Goal: Task Accomplishment & Management: Manage account settings

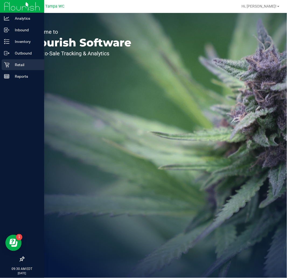
click at [28, 67] on p "Retail" at bounding box center [25, 64] width 32 height 6
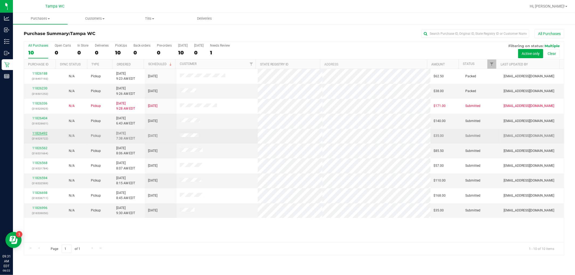
click at [35, 134] on link "11826492" at bounding box center [39, 134] width 15 height 4
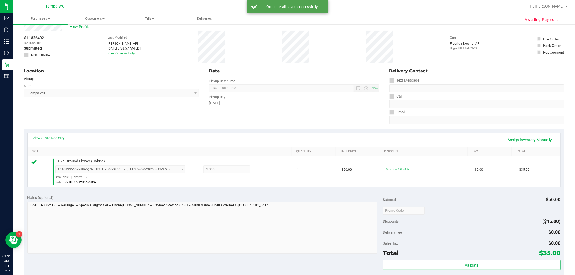
scroll to position [60, 0]
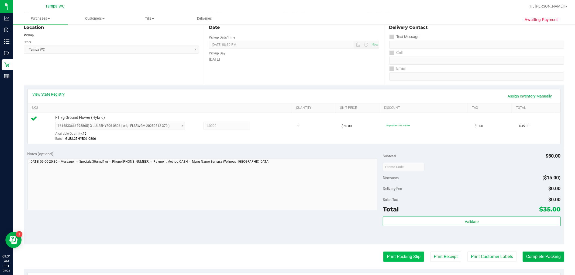
click at [287, 256] on button "Print Packing Slip" at bounding box center [403, 257] width 41 height 10
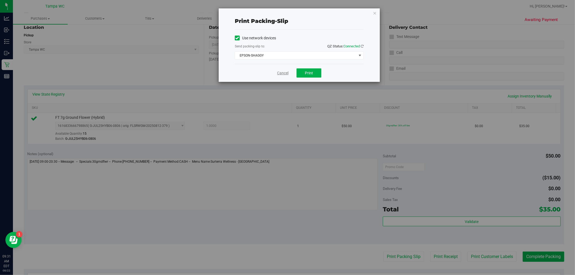
click at [282, 74] on link "Cancel" at bounding box center [282, 73] width 11 height 6
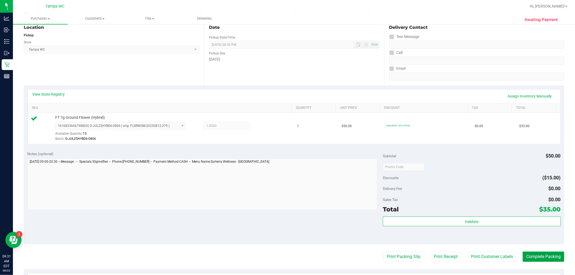
click at [287, 255] on button "Complete Packing" at bounding box center [544, 257] width 42 height 10
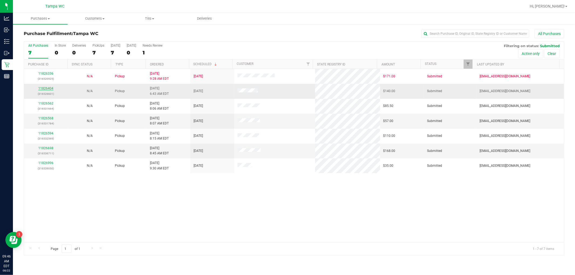
click at [46, 88] on link "11826404" at bounding box center [45, 89] width 15 height 4
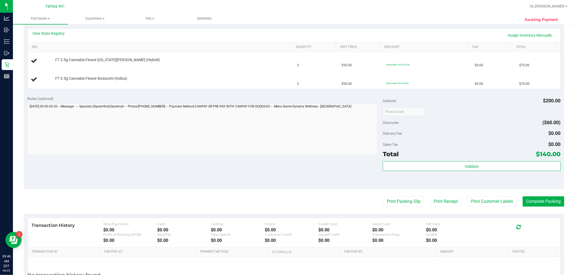
scroll to position [150, 0]
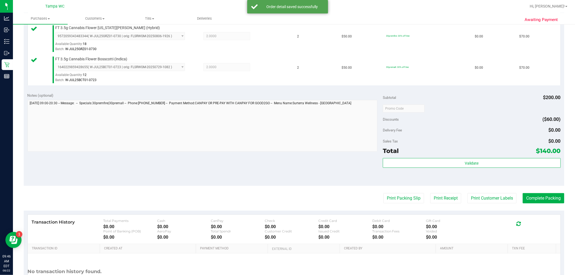
click at [287, 203] on div "Print Packing Slip Print Receipt Print Customer Labels Complete Packing" at bounding box center [294, 198] width 540 height 10
click at [287, 202] on div "Print Packing Slip Print Receipt Print Customer Labels Complete Packing" at bounding box center [294, 198] width 540 height 10
click at [287, 198] on button "Print Packing Slip" at bounding box center [403, 198] width 41 height 10
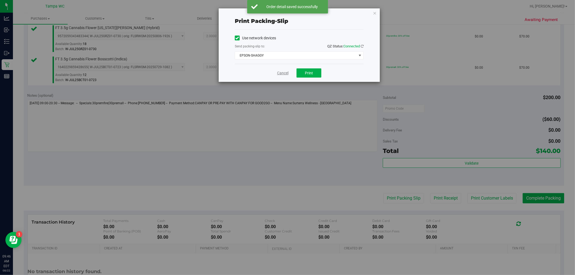
drag, startPoint x: 270, startPoint y: 71, endPoint x: 278, endPoint y: 73, distance: 9.0
click at [273, 71] on div "Cancel Print" at bounding box center [299, 73] width 129 height 18
click at [278, 73] on link "Cancel" at bounding box center [282, 73] width 11 height 6
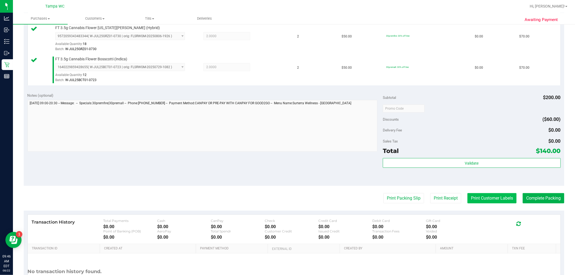
click at [287, 198] on button "Print Customer Labels" at bounding box center [491, 198] width 49 height 10
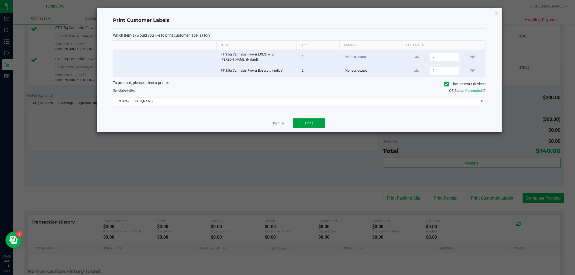
click at [287, 119] on button "Print" at bounding box center [309, 123] width 32 height 10
click at [277, 121] on link "Dismiss" at bounding box center [279, 123] width 12 height 5
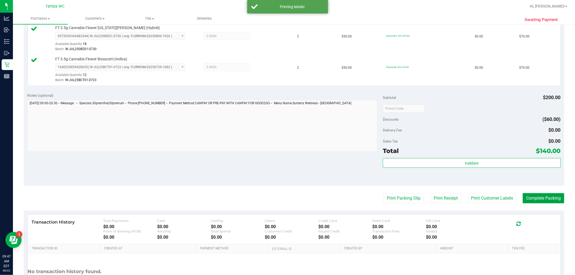
click at [287, 195] on button "Complete Packing" at bounding box center [544, 198] width 42 height 10
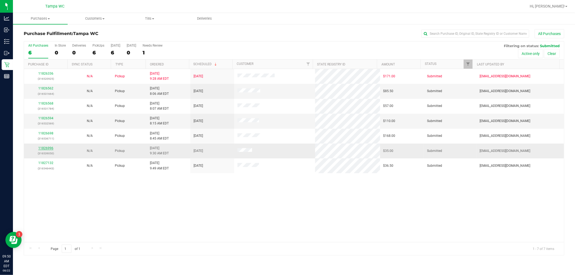
drag, startPoint x: 47, startPoint y: 146, endPoint x: 45, endPoint y: 149, distance: 4.0
click at [46, 146] on td "11826996 (316539050)" at bounding box center [46, 151] width 44 height 15
click at [45, 149] on link "11826996" at bounding box center [45, 148] width 15 height 4
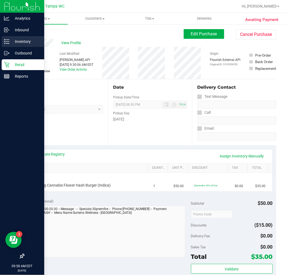
click at [11, 39] on p "Inventory" at bounding box center [25, 41] width 32 height 6
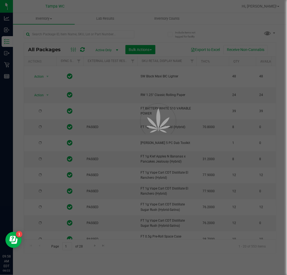
click at [45, 34] on div at bounding box center [143, 137] width 287 height 275
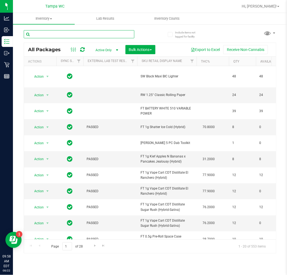
click at [45, 34] on input "text" at bounding box center [79, 34] width 111 height 8
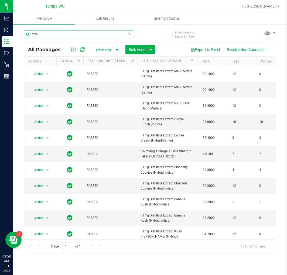
type input "xtra"
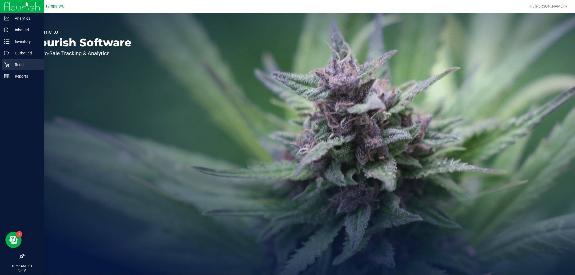
click at [8, 62] on icon at bounding box center [6, 64] width 5 height 5
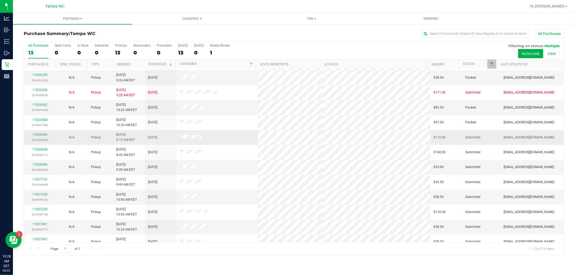
scroll to position [20, 0]
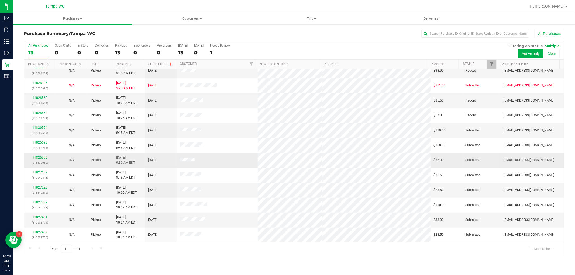
click at [40, 158] on link "11826996" at bounding box center [39, 158] width 15 height 4
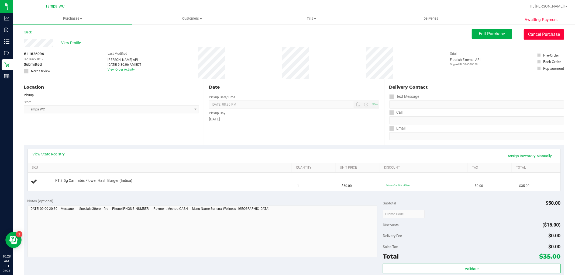
click at [527, 37] on button "Cancel Purchase" at bounding box center [544, 34] width 40 height 10
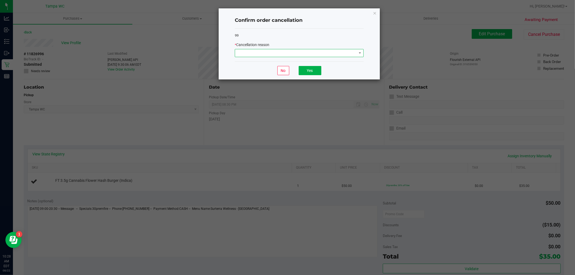
click at [277, 50] on span at bounding box center [296, 53] width 122 height 8
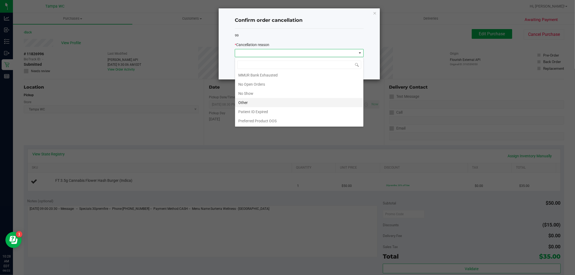
scroll to position [38, 0]
drag, startPoint x: 253, startPoint y: 91, endPoint x: 256, endPoint y: 104, distance: 13.5
click at [258, 95] on li "No Show" at bounding box center [299, 93] width 128 height 9
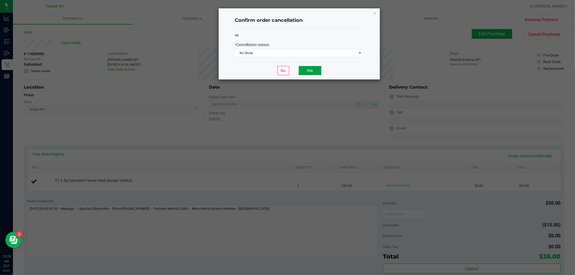
click at [308, 71] on button "Yes" at bounding box center [310, 70] width 23 height 9
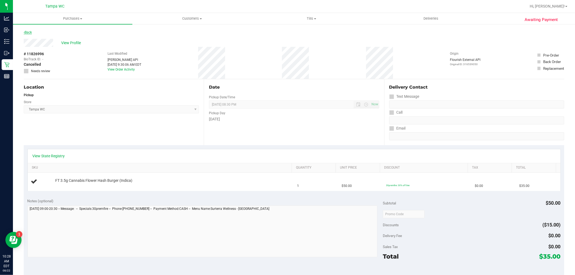
click at [30, 32] on link "Back" at bounding box center [28, 32] width 8 height 4
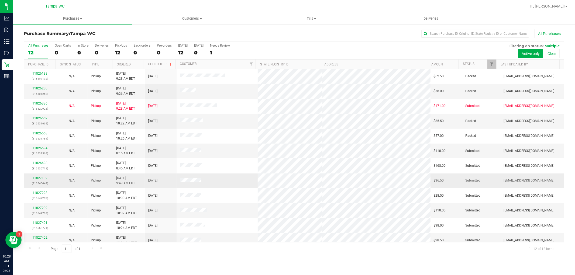
scroll to position [6, 0]
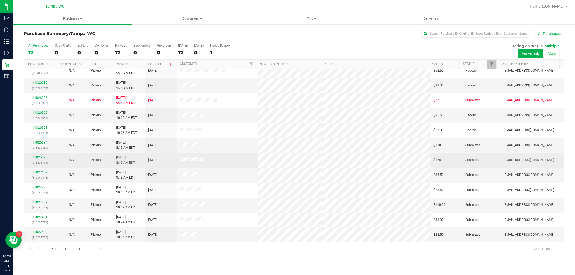
click at [44, 159] on link "11826698" at bounding box center [39, 158] width 15 height 4
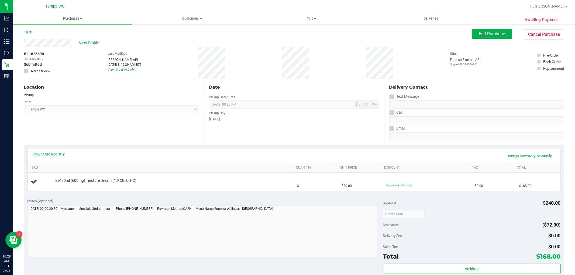
click at [165, 193] on div "View State Registry Assign Inventory Manually SKU Quantity Unit Price Discount …" at bounding box center [294, 169] width 540 height 49
click at [184, 129] on div "Location Pickup Store Tampa WC Select Store Bonita Springs WC Boynton Beach WC …" at bounding box center [114, 112] width 180 height 66
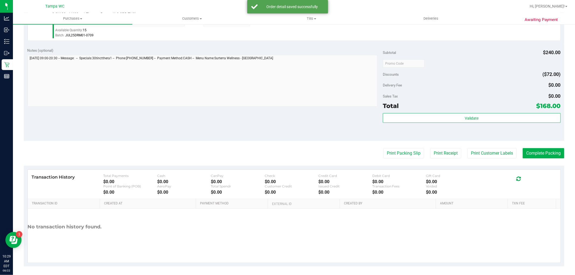
scroll to position [166, 0]
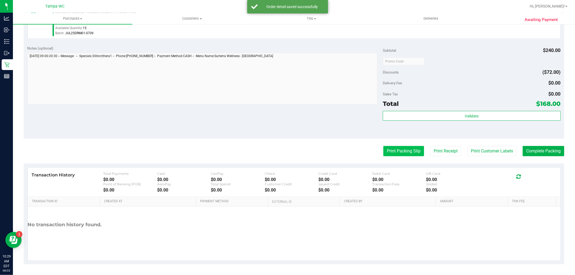
click at [411, 150] on button "Print Packing Slip" at bounding box center [403, 151] width 41 height 10
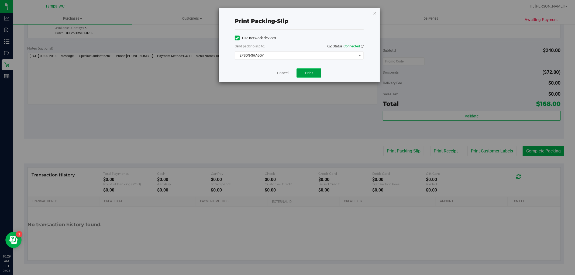
click at [302, 73] on button "Print" at bounding box center [308, 72] width 25 height 9
click at [280, 57] on span "EPSON-SHAGGY" at bounding box center [296, 56] width 122 height 8
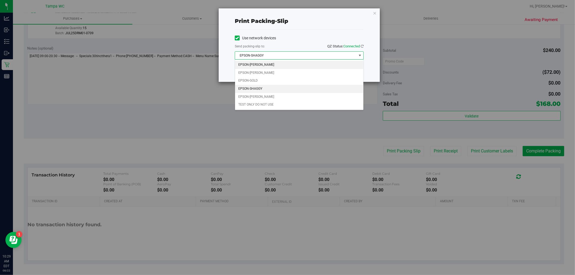
click at [274, 67] on li "EPSON-[PERSON_NAME]" at bounding box center [299, 65] width 128 height 8
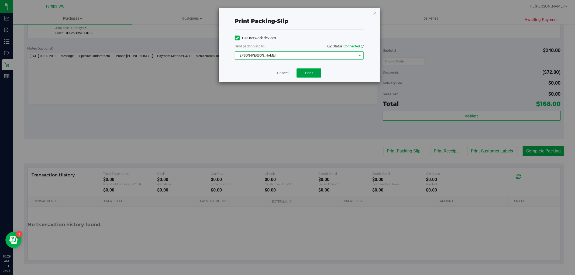
click at [300, 74] on button "Print" at bounding box center [308, 72] width 25 height 9
click at [285, 75] on link "Cancel" at bounding box center [282, 73] width 11 height 6
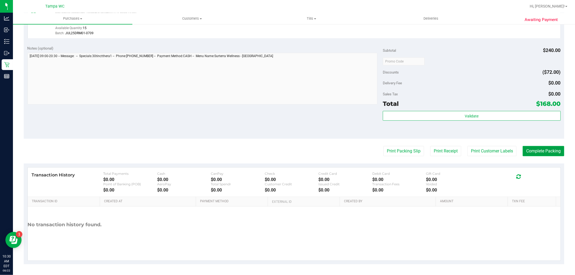
click at [524, 148] on button "Complete Packing" at bounding box center [544, 151] width 42 height 10
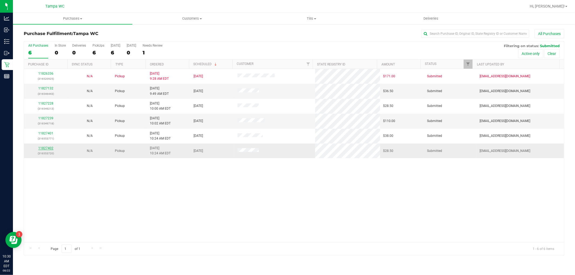
click at [42, 150] on link "11827402" at bounding box center [45, 148] width 15 height 4
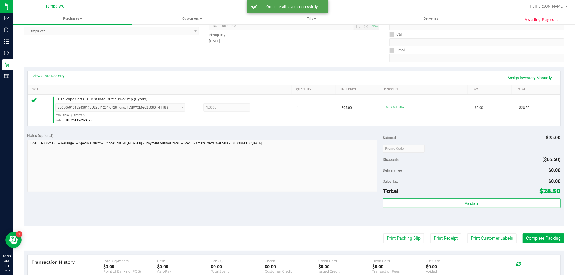
scroll to position [166, 0]
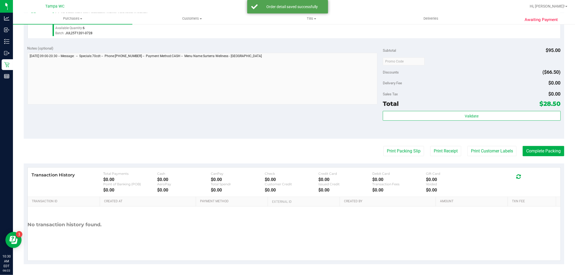
click at [406, 122] on div "Validate" at bounding box center [472, 123] width 178 height 24
click at [408, 121] on div "Validate" at bounding box center [472, 116] width 178 height 10
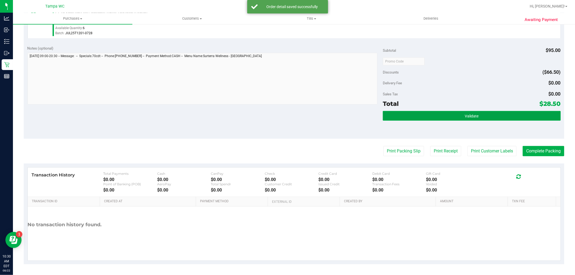
click at [408, 118] on button "Validate" at bounding box center [472, 116] width 178 height 10
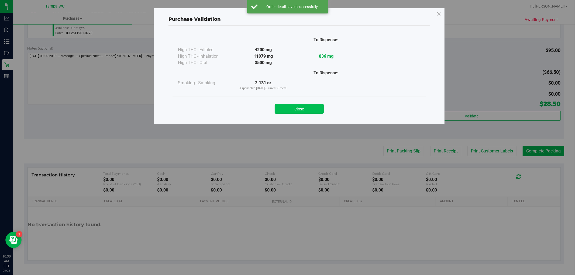
drag, startPoint x: 302, startPoint y: 110, endPoint x: 316, endPoint y: 110, distance: 14.0
click at [302, 110] on button "Close" at bounding box center [299, 109] width 49 height 10
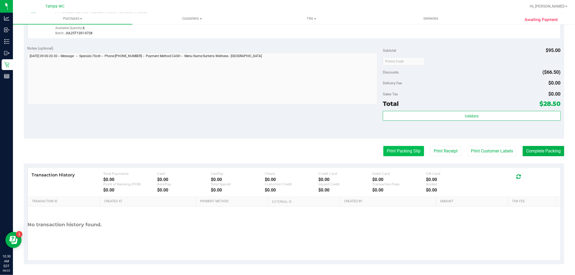
click at [400, 156] on button "Print Packing Slip" at bounding box center [403, 151] width 41 height 10
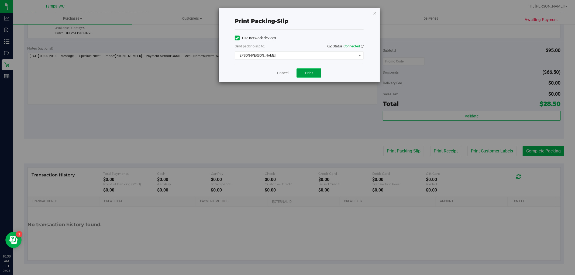
click at [309, 71] on span "Print" at bounding box center [309, 73] width 8 height 4
click at [290, 80] on div "Cancel Print" at bounding box center [299, 73] width 129 height 18
click at [282, 73] on link "Cancel" at bounding box center [282, 73] width 11 height 6
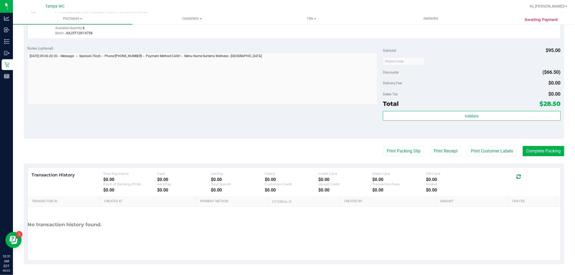
click at [455, 122] on div "Validate" at bounding box center [472, 123] width 178 height 24
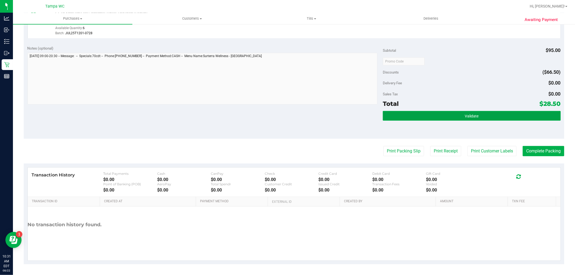
click at [454, 118] on button "Validate" at bounding box center [472, 116] width 178 height 10
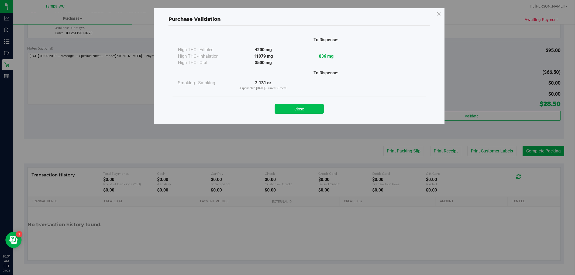
click at [309, 111] on button "Close" at bounding box center [299, 109] width 49 height 10
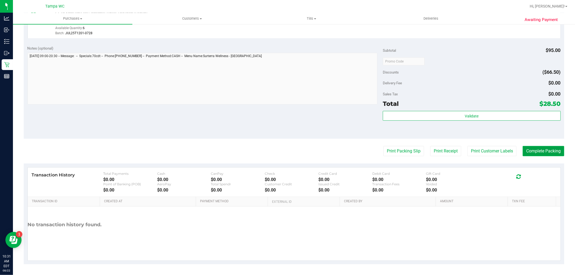
click at [547, 148] on button "Complete Packing" at bounding box center [544, 151] width 42 height 10
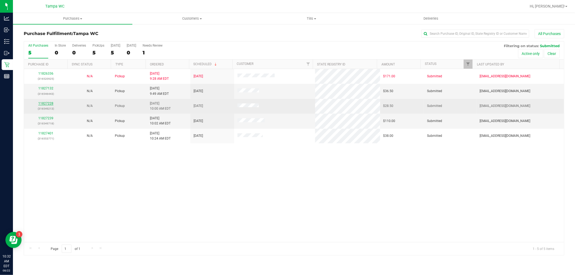
click at [45, 103] on link "11827228" at bounding box center [45, 104] width 15 height 4
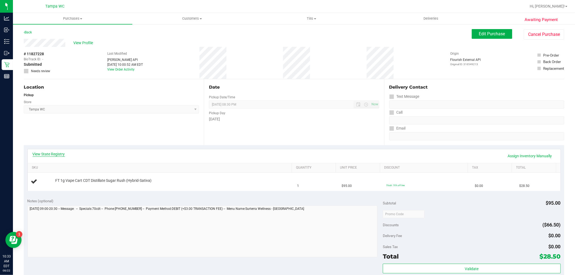
click at [59, 154] on link "View State Registry" at bounding box center [49, 153] width 32 height 5
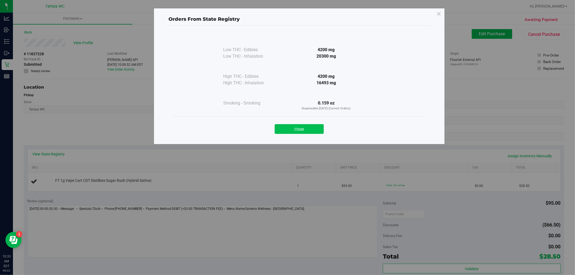
click at [308, 129] on button "Close" at bounding box center [299, 129] width 49 height 10
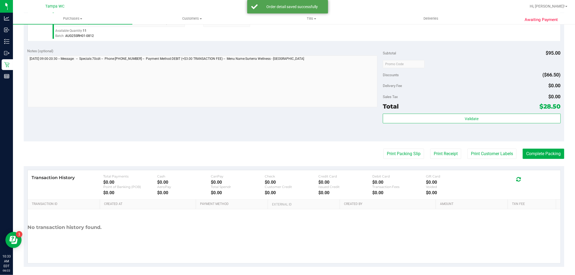
scroll to position [166, 0]
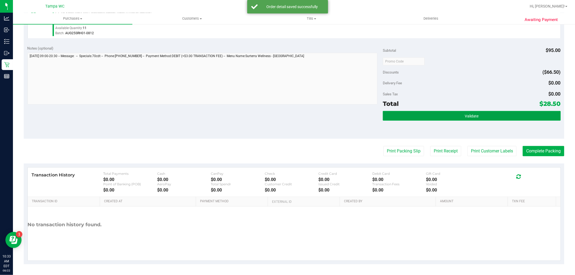
click at [451, 112] on button "Validate" at bounding box center [472, 116] width 178 height 10
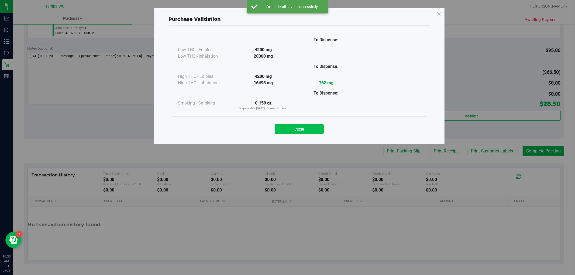
click at [294, 127] on button "Close" at bounding box center [299, 129] width 49 height 10
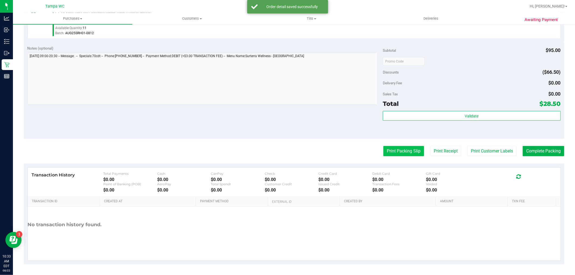
click at [408, 150] on button "Print Packing Slip" at bounding box center [403, 151] width 41 height 10
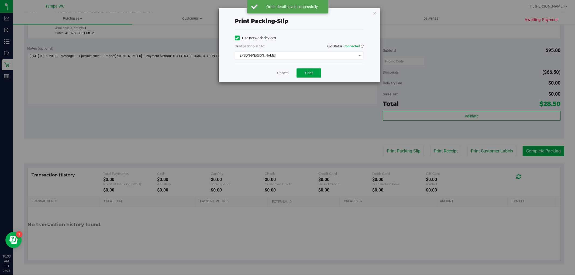
click at [305, 72] on button "Print" at bounding box center [308, 72] width 25 height 9
click at [280, 69] on div "Cancel Print" at bounding box center [299, 73] width 129 height 18
click at [281, 73] on link "Cancel" at bounding box center [282, 73] width 11 height 6
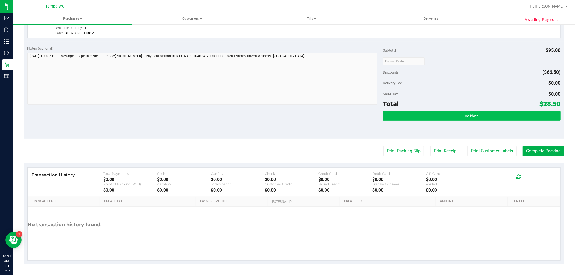
click at [501, 123] on div "Validate" at bounding box center [472, 123] width 178 height 24
click at [503, 117] on button "Validate" at bounding box center [472, 116] width 178 height 10
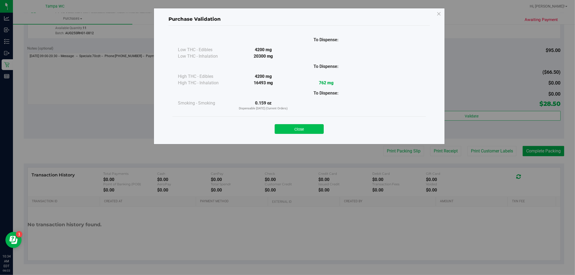
click at [303, 134] on div "Close" at bounding box center [299, 127] width 253 height 22
click at [306, 132] on button "Close" at bounding box center [299, 129] width 49 height 10
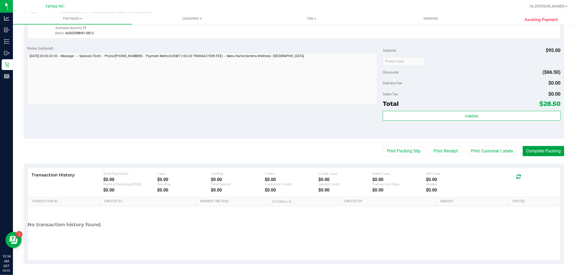
click at [537, 150] on button "Complete Packing" at bounding box center [544, 151] width 42 height 10
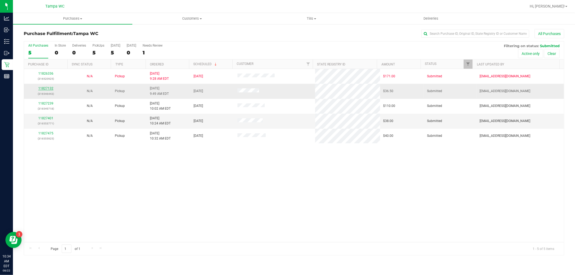
click at [46, 88] on link "11827132" at bounding box center [45, 89] width 15 height 4
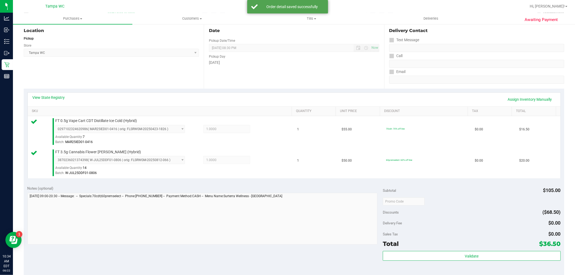
scroll to position [150, 0]
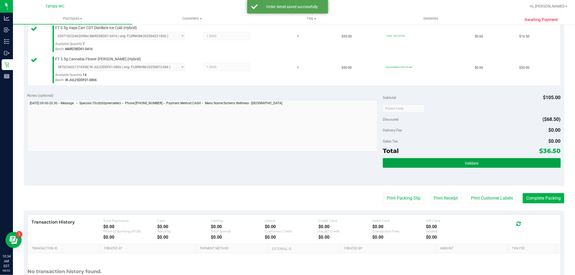
click at [467, 161] on span "Validate" at bounding box center [472, 163] width 14 height 4
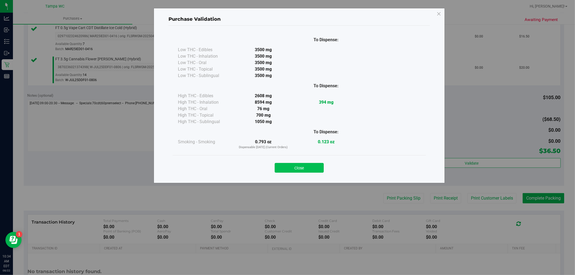
click at [301, 165] on button "Close" at bounding box center [299, 168] width 49 height 10
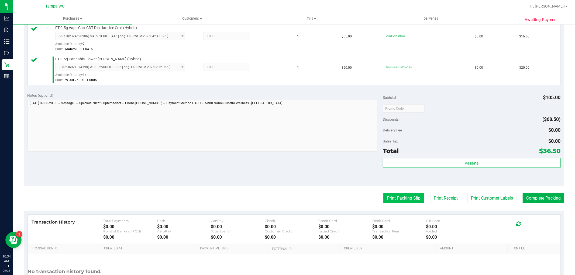
click at [396, 200] on button "Print Packing Slip" at bounding box center [403, 198] width 41 height 10
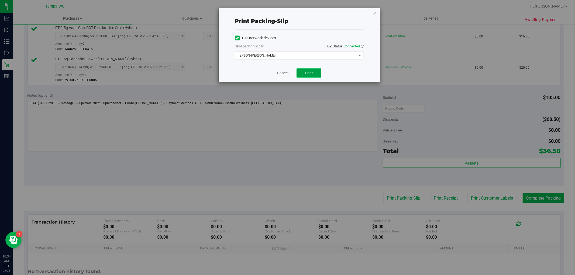
click at [312, 73] on span "Print" at bounding box center [309, 73] width 8 height 4
click at [281, 74] on link "Cancel" at bounding box center [282, 73] width 11 height 6
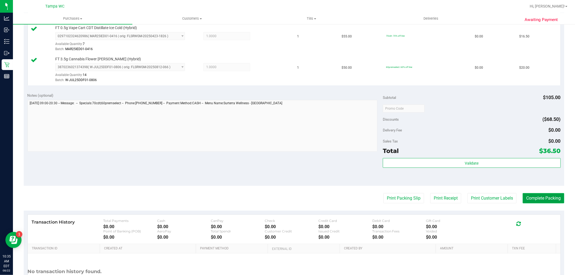
click at [549, 203] on button "Complete Packing" at bounding box center [544, 198] width 42 height 10
